Goal: Task Accomplishment & Management: Use online tool/utility

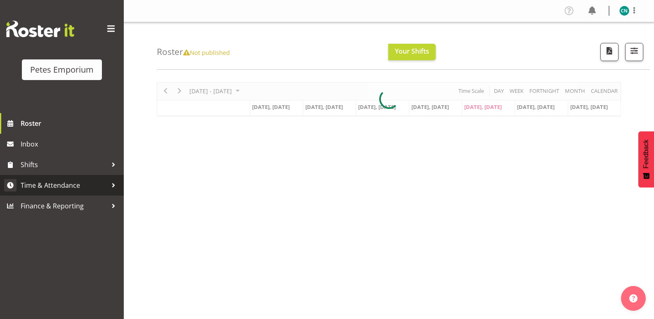
click at [64, 184] on span "Time & Attendance" at bounding box center [64, 185] width 87 height 12
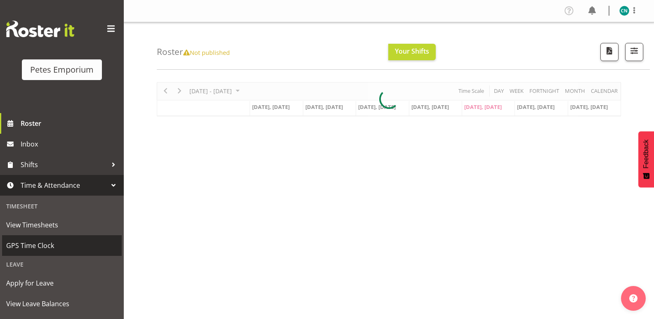
click at [43, 243] on span "GPS Time Clock" at bounding box center [61, 245] width 111 height 12
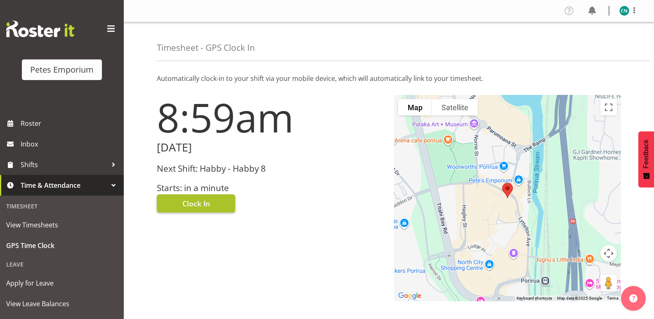
click at [192, 206] on span "Clock In" at bounding box center [197, 203] width 28 height 11
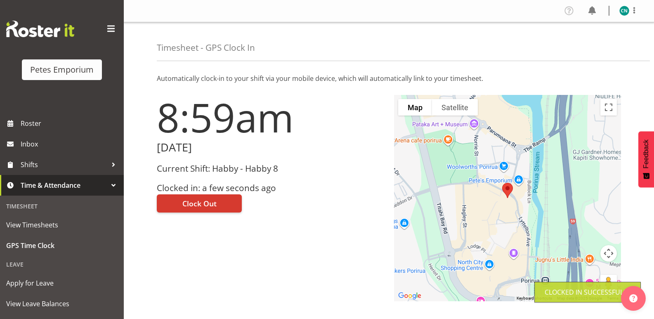
click at [624, 7] on img at bounding box center [625, 11] width 10 height 10
click at [584, 43] on link "Log Out" at bounding box center [599, 43] width 79 height 15
